Goal: Obtain resource: Download file/media

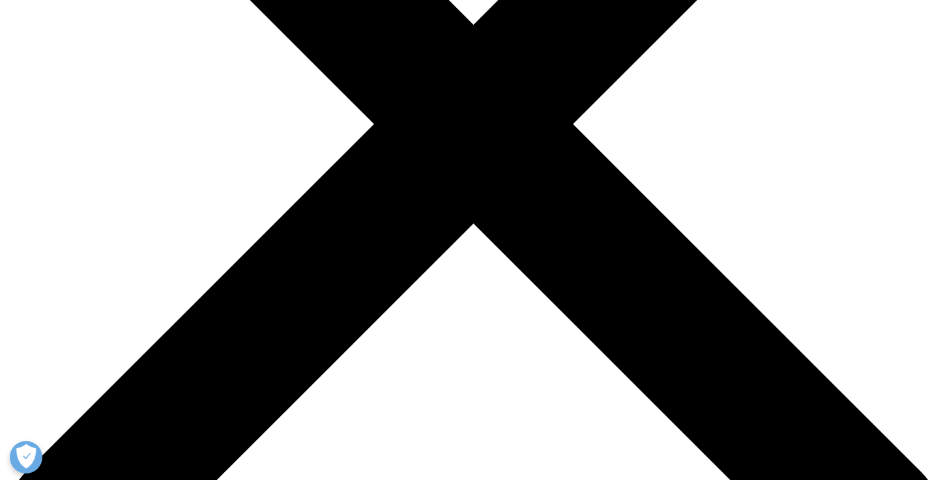
scroll to position [364, 0]
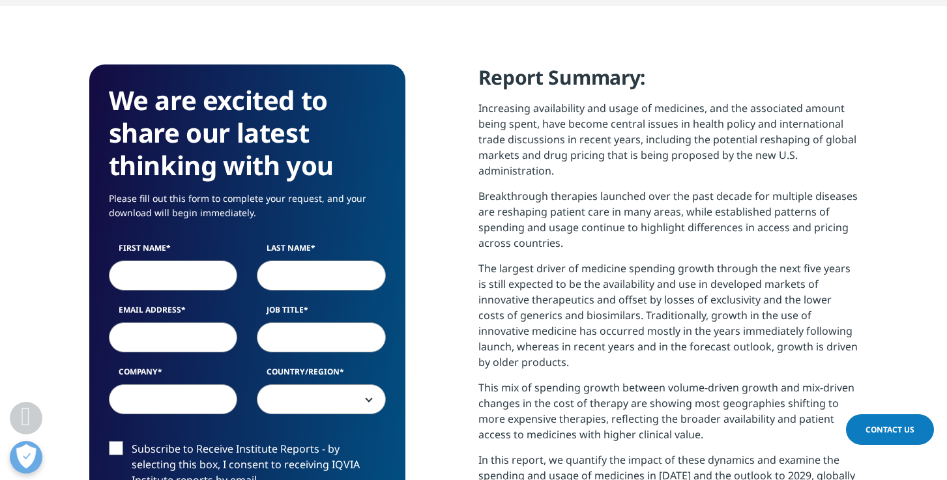
scroll to position [514, 0]
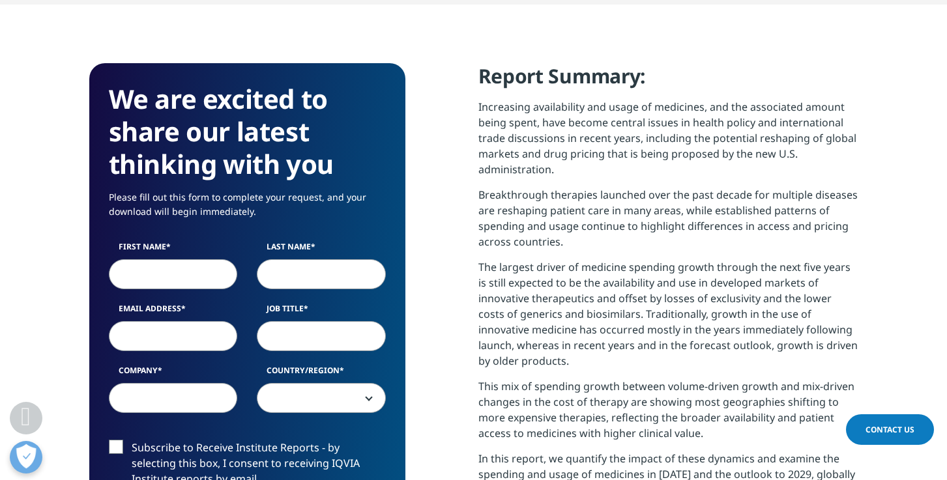
click at [180, 267] on input "First Name" at bounding box center [173, 274] width 129 height 30
type input "[PERSON_NAME]"
type input "[PERSON_NAME][EMAIL_ADDRESS][PERSON_NAME][DOMAIN_NAME]"
type input "ASTRAZENECA"
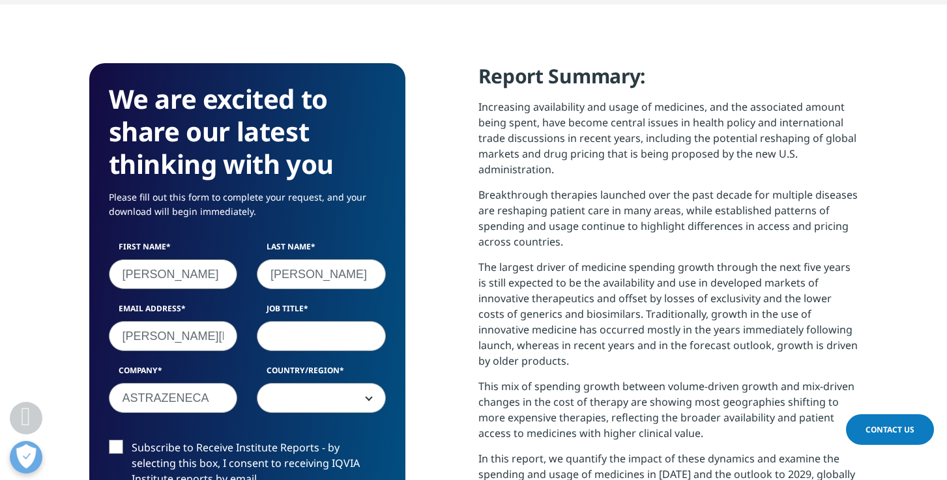
select select "[GEOGRAPHIC_DATA]"
click at [310, 343] on input "Job Title" at bounding box center [321, 336] width 129 height 30
type input "Market Access Director"
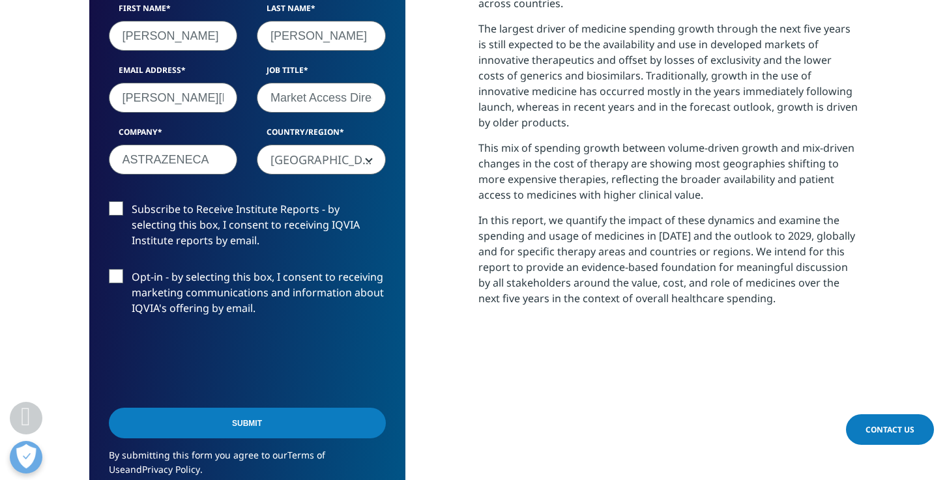
scroll to position [803, 0]
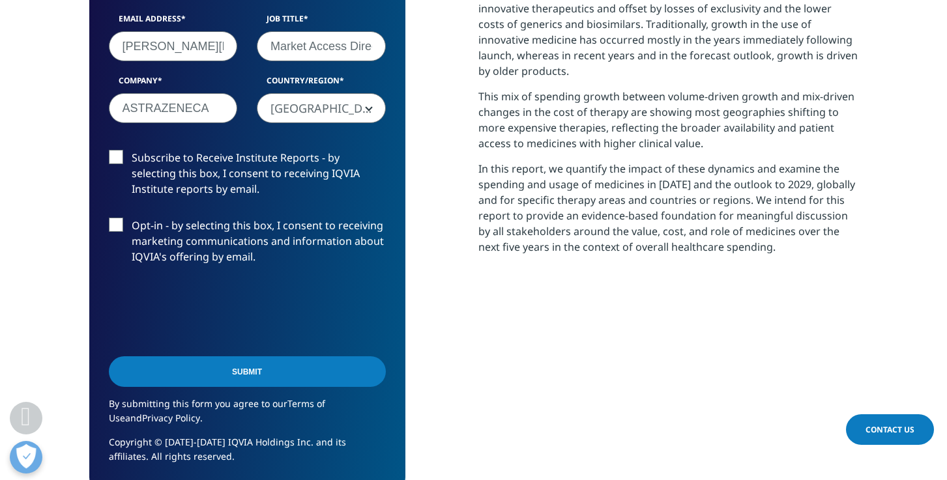
click at [117, 164] on label "Subscribe to Receive Institute Reports - by selecting this box, I consent to re…" at bounding box center [247, 177] width 277 height 54
click at [132, 150] on input "Subscribe to Receive Institute Reports - by selecting this box, I consent to re…" at bounding box center [132, 150] width 0 height 0
click at [253, 375] on input "Submit" at bounding box center [247, 371] width 277 height 31
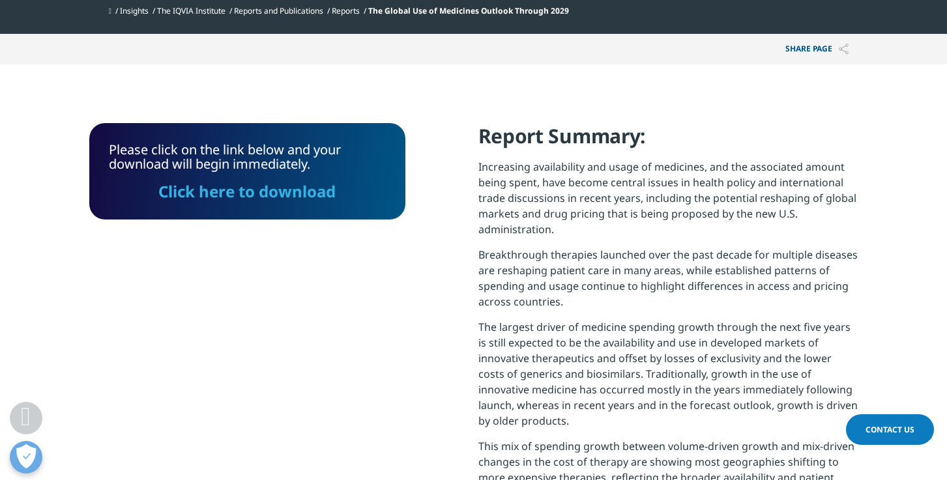
scroll to position [456, 0]
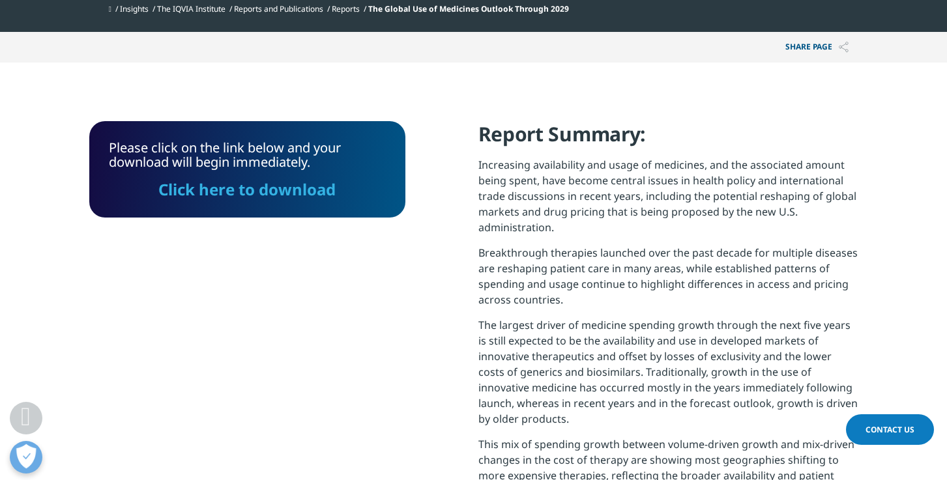
click at [274, 195] on link "Click here to download" at bounding box center [246, 190] width 177 height 22
